Goal: Information Seeking & Learning: Learn about a topic

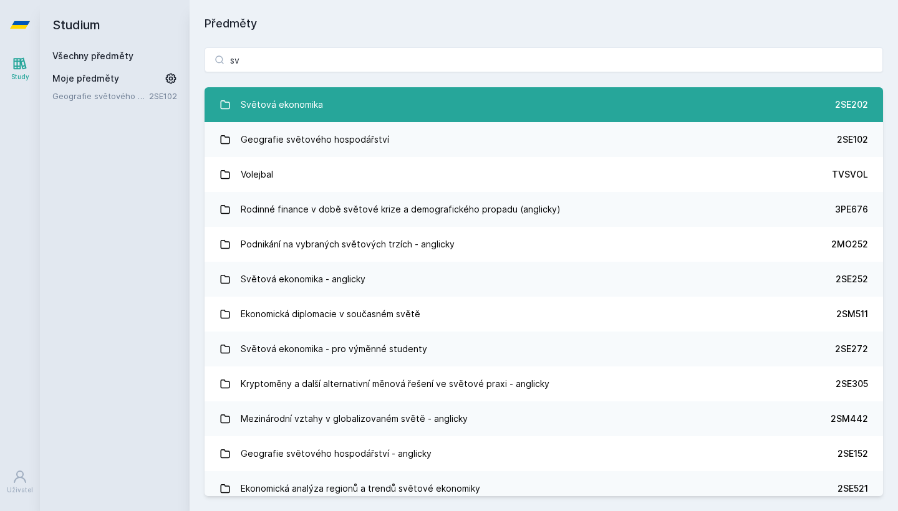
type input "sv"
click at [401, 106] on link "Světová ekonomika 2SE202" at bounding box center [544, 104] width 678 height 35
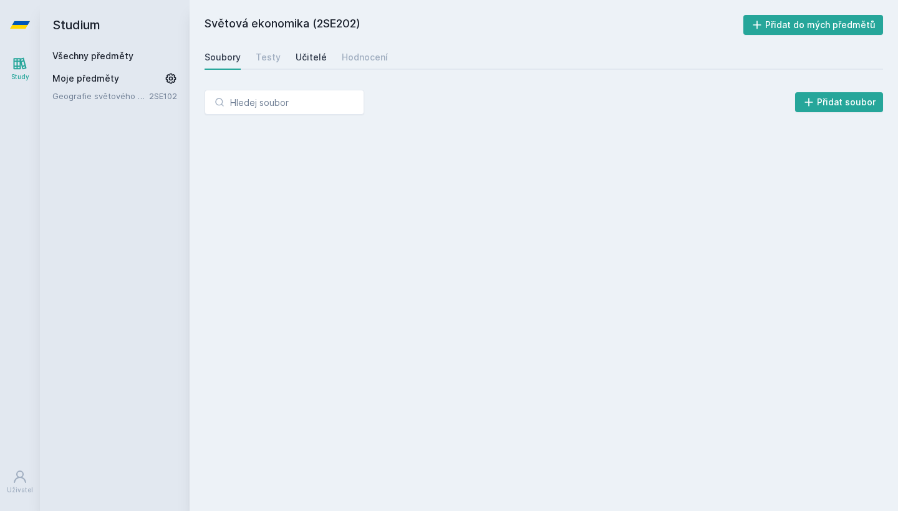
click at [306, 67] on link "Učitelé" at bounding box center [311, 57] width 31 height 25
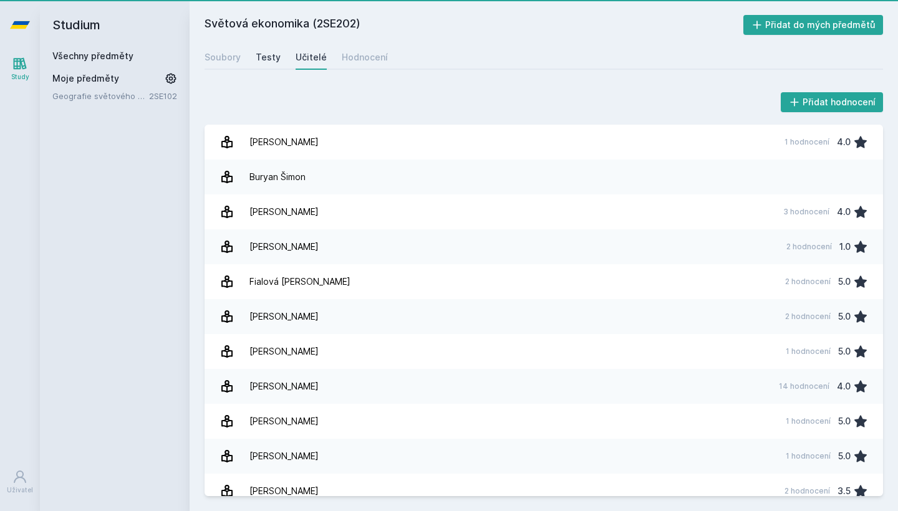
click at [268, 54] on div "Testy" at bounding box center [268, 57] width 25 height 12
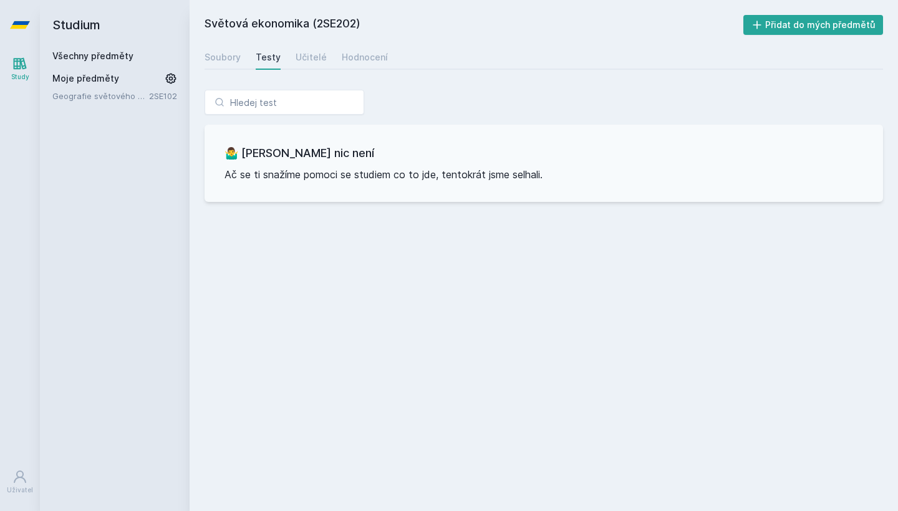
click at [385, 67] on div "Soubory Testy Učitelé Hodnocení" at bounding box center [544, 57] width 678 height 25
click at [224, 60] on div "Soubory" at bounding box center [223, 57] width 36 height 12
